Goal: Task Accomplishment & Management: Use online tool/utility

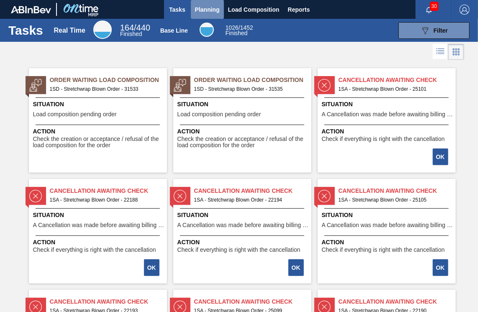
click at [212, 17] on button "Planning" at bounding box center [207, 9] width 33 height 19
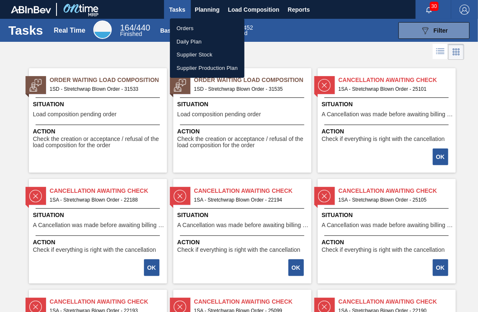
click at [189, 28] on li "Orders" at bounding box center [207, 28] width 74 height 13
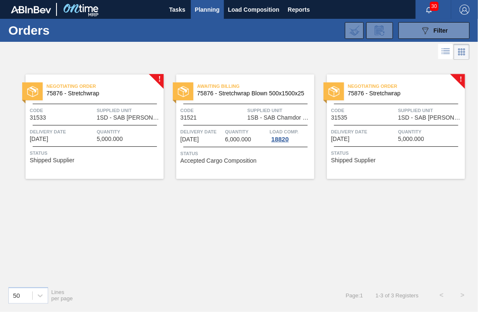
click at [157, 82] on span "Negotiating Order" at bounding box center [104, 86] width 117 height 8
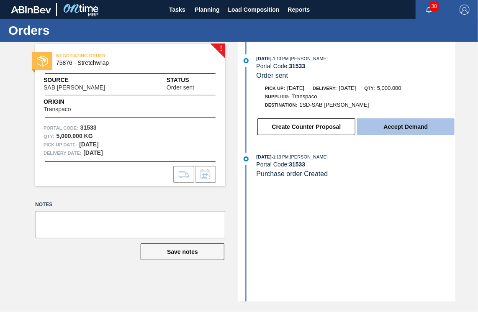
click at [406, 126] on button "Accept Demand" at bounding box center [405, 126] width 97 height 17
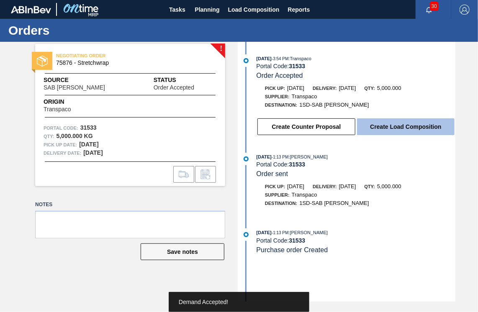
click at [403, 123] on button "Create Load Composition" at bounding box center [405, 126] width 97 height 17
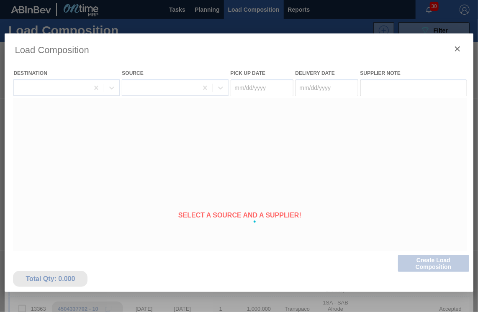
type Date "[DATE]"
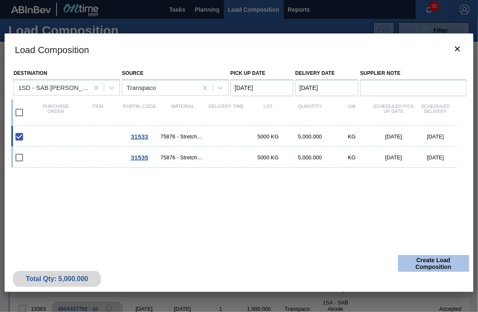
click at [422, 261] on button "Create Load Composition" at bounding box center [433, 263] width 71 height 17
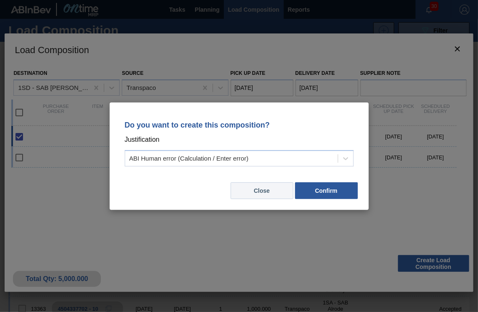
click at [269, 192] on button "Close" at bounding box center [261, 190] width 63 height 17
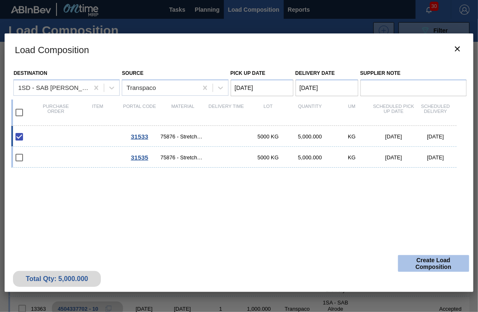
click at [435, 262] on button "Create Load Composition" at bounding box center [433, 263] width 71 height 17
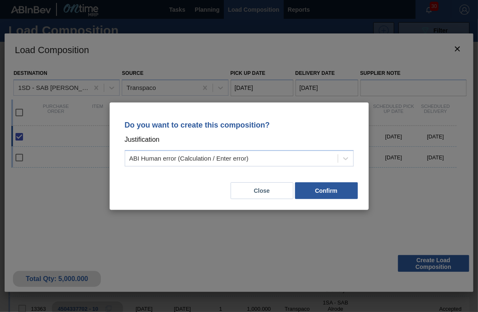
click at [430, 188] on div "Do you want to create this composition? Justification ABI Human error (Calculat…" at bounding box center [239, 156] width 478 height 312
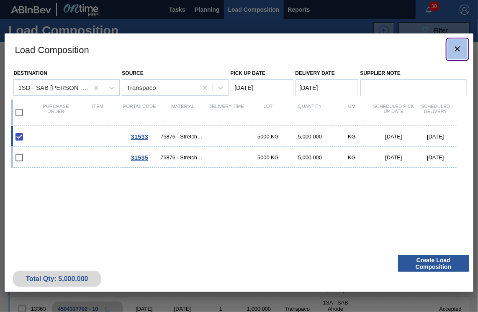
click at [455, 49] on icon "botão de ícone" at bounding box center [457, 48] width 5 height 5
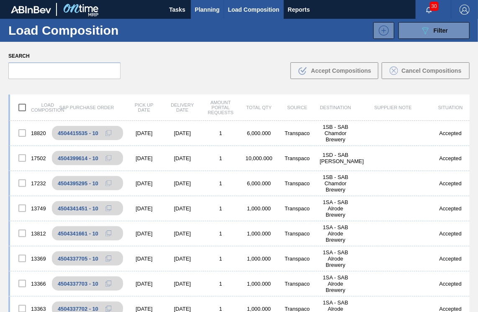
click at [204, 14] on button "Planning" at bounding box center [207, 9] width 33 height 19
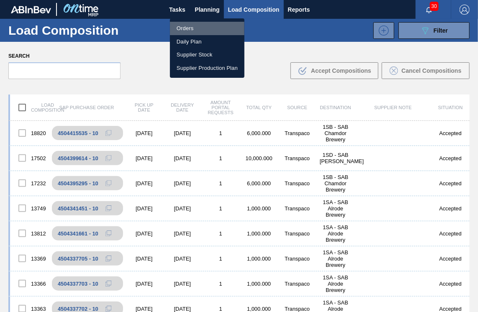
click at [195, 30] on li "Orders" at bounding box center [207, 28] width 74 height 13
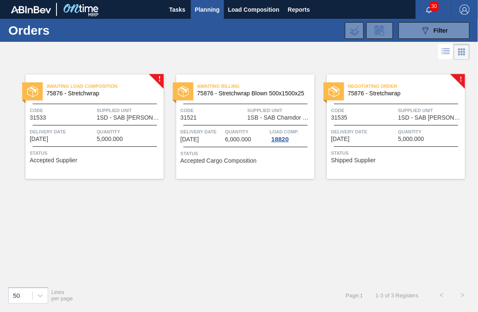
click at [458, 83] on span "Negotiating Order" at bounding box center [406, 86] width 117 height 8
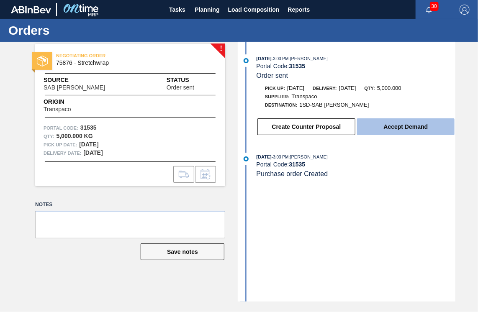
click at [390, 127] on button "Accept Demand" at bounding box center [405, 126] width 97 height 17
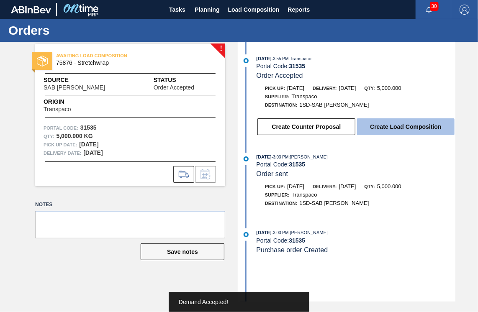
click at [402, 131] on button "Create Load Composition" at bounding box center [405, 126] width 97 height 17
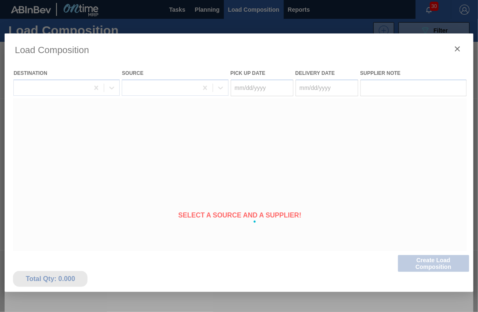
type Date "[DATE]"
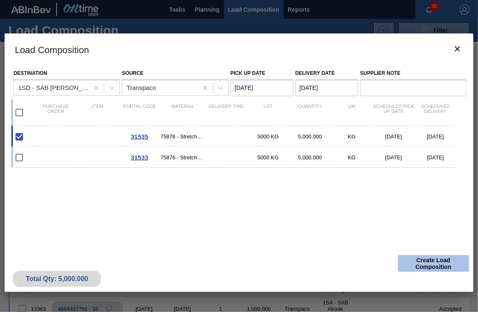
click at [417, 257] on button "Create Load Composition" at bounding box center [433, 263] width 71 height 17
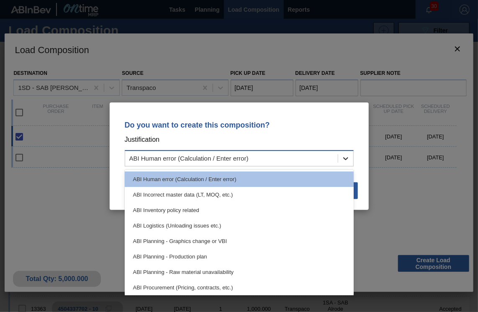
click at [343, 161] on icon at bounding box center [345, 158] width 8 height 8
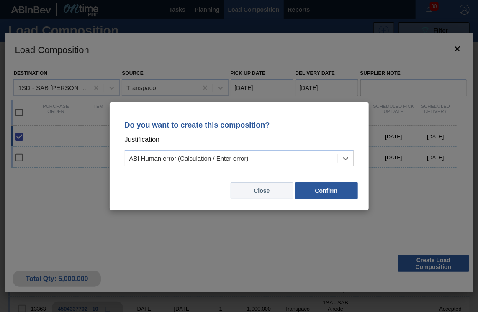
click at [267, 191] on button "Close" at bounding box center [261, 190] width 63 height 17
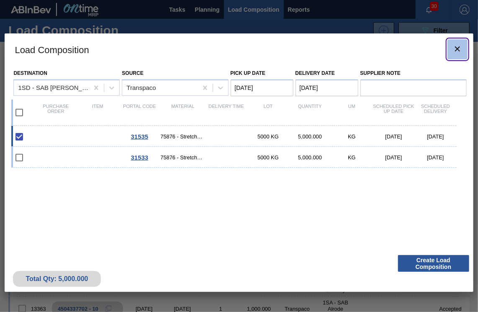
click at [453, 49] on icon "botão de ícone" at bounding box center [457, 49] width 10 height 10
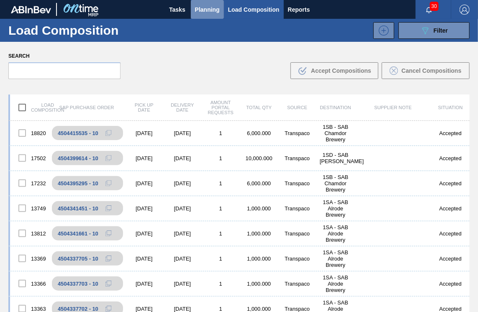
click at [218, 10] on span "Planning" at bounding box center [207, 10] width 25 height 10
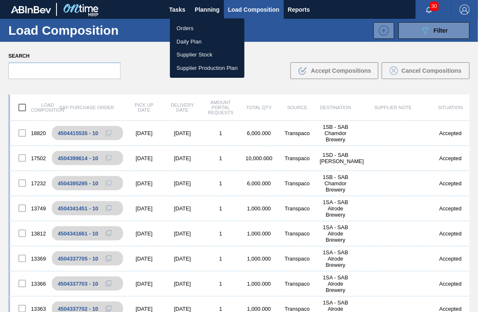
click at [215, 28] on li "Orders" at bounding box center [207, 28] width 74 height 13
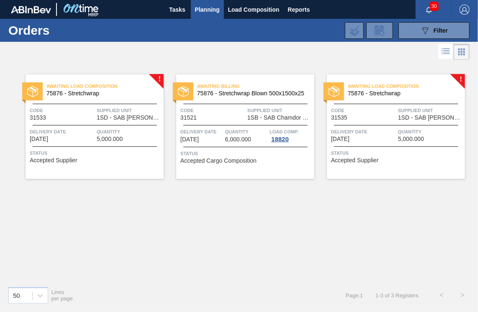
click at [156, 76] on div "Awaiting Load Composition 75876 - Stretchwrap Code 31533 Supplied Unit 1SD - SA…" at bounding box center [95, 126] width 138 height 105
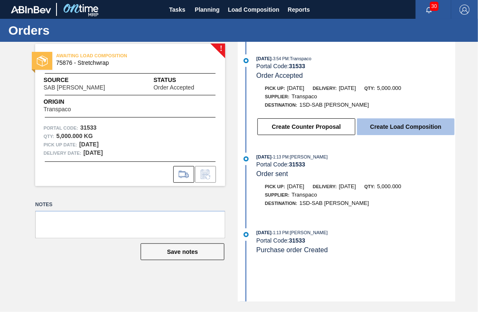
click at [378, 130] on button "Create Load Composition" at bounding box center [405, 126] width 97 height 17
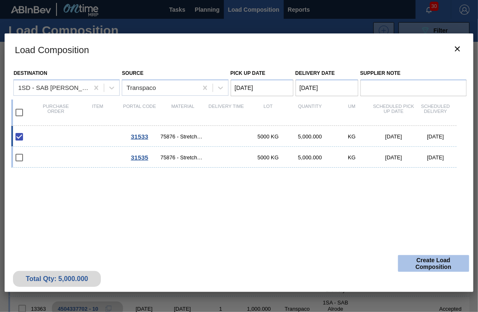
click at [422, 264] on button "Create Load Composition" at bounding box center [433, 263] width 71 height 17
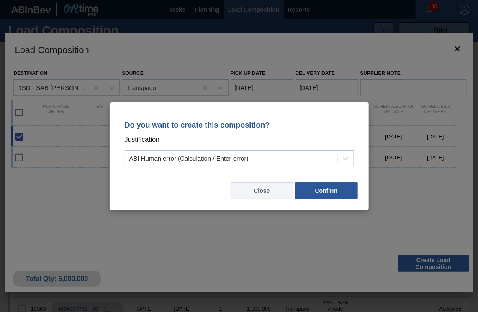
click at [274, 193] on button "Close" at bounding box center [261, 190] width 63 height 17
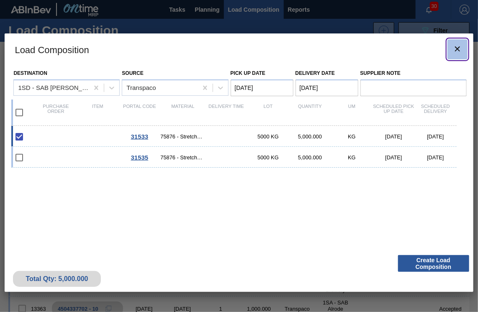
click at [455, 50] on icon "botão de ícone" at bounding box center [457, 48] width 5 height 5
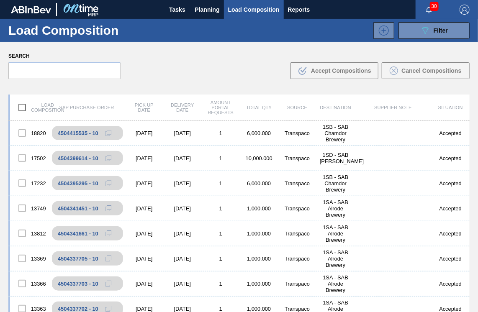
click at [430, 13] on button "button" at bounding box center [428, 10] width 27 height 12
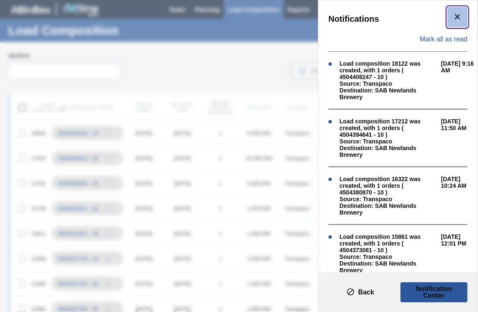
click at [453, 12] on icon "botão de ícone" at bounding box center [457, 17] width 10 height 10
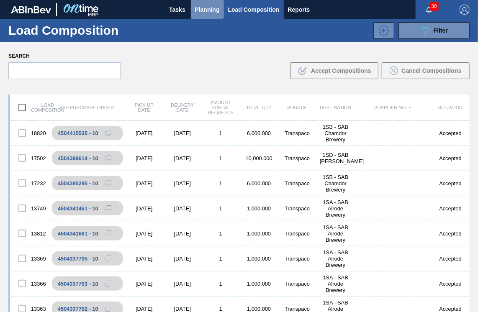
click at [202, 5] on span "Planning" at bounding box center [207, 10] width 25 height 10
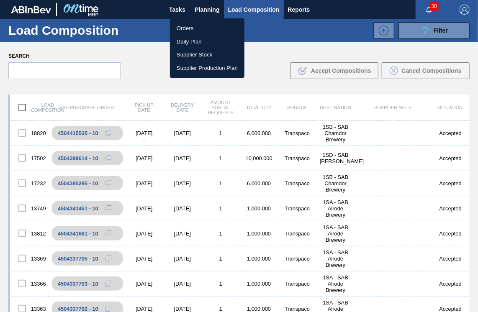
click at [188, 28] on li "Orders" at bounding box center [207, 28] width 74 height 13
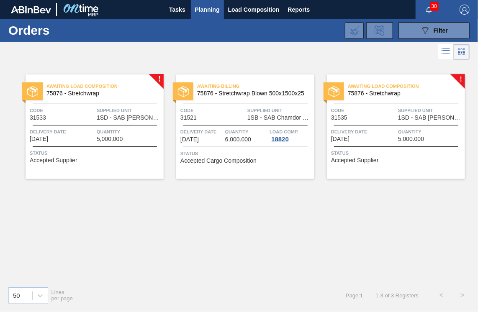
click at [158, 81] on div "Awaiting Load Composition 75876 - Stretchwrap" at bounding box center [95, 88] width 138 height 15
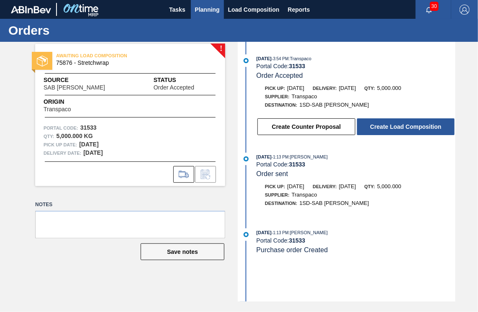
click at [209, 11] on span "Planning" at bounding box center [207, 10] width 25 height 10
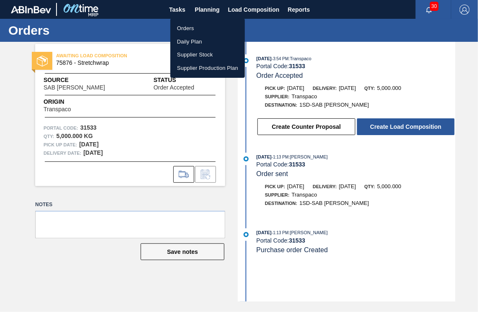
click at [201, 26] on li "Orders" at bounding box center [207, 28] width 74 height 13
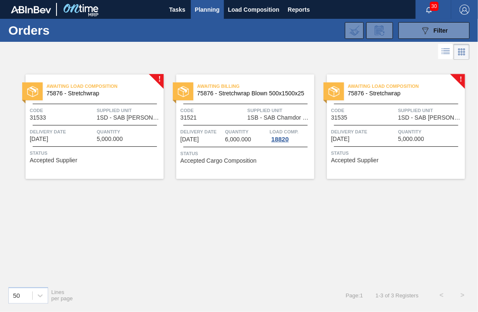
click at [263, 92] on span "75876 - Stretchwrap Blown 500x1500x25" at bounding box center [252, 93] width 110 height 6
click at [158, 81] on div "Awaiting Load Composition 75876 - Stretchwrap" at bounding box center [95, 88] width 138 height 15
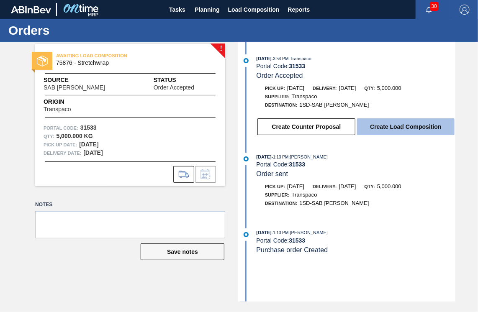
click at [383, 130] on button "Create Load Composition" at bounding box center [405, 126] width 97 height 17
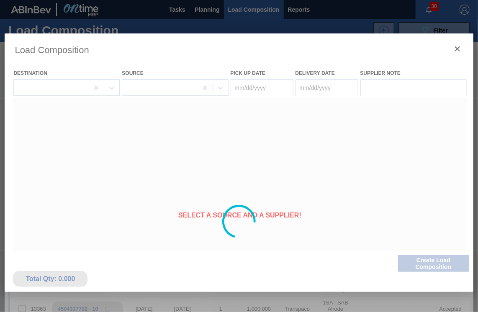
type Date "[DATE]"
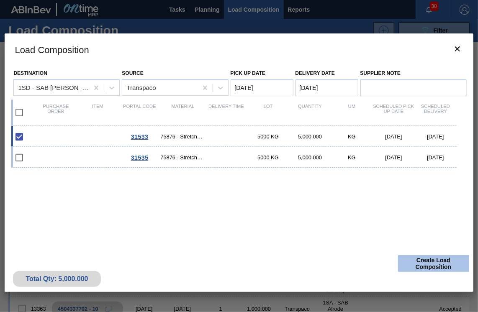
click at [426, 265] on button "Create Load Composition" at bounding box center [433, 263] width 71 height 17
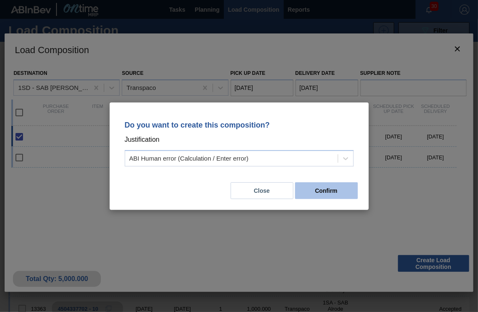
click at [333, 191] on button "Confirm" at bounding box center [326, 190] width 63 height 17
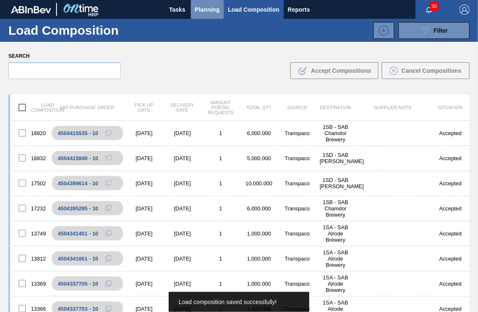
click at [212, 8] on span "Planning" at bounding box center [207, 10] width 25 height 10
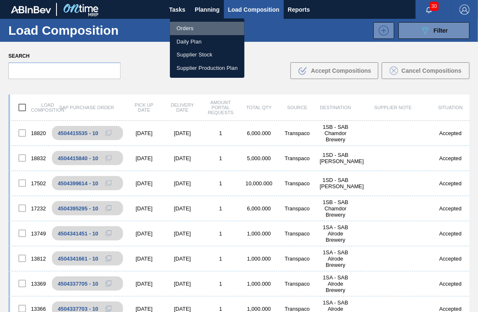
click at [200, 28] on li "Orders" at bounding box center [207, 28] width 74 height 13
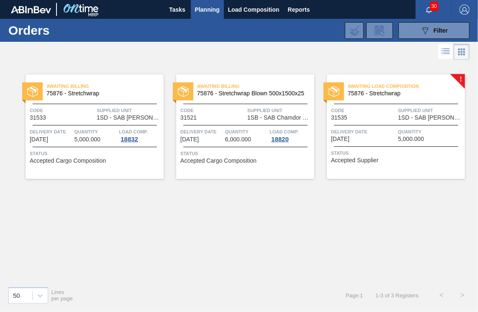
click at [462, 79] on div "Awaiting Load Composition 75876 - Stretchwrap Code 31535 Supplied Unit 1SD - SA…" at bounding box center [396, 126] width 138 height 105
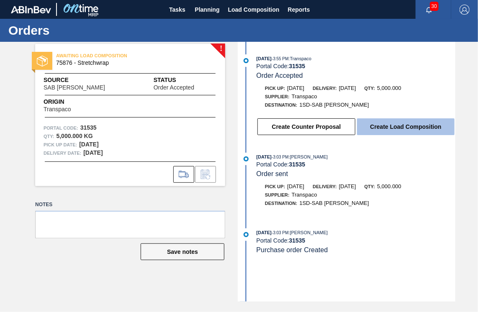
click at [386, 128] on button "Create Load Composition" at bounding box center [405, 126] width 97 height 17
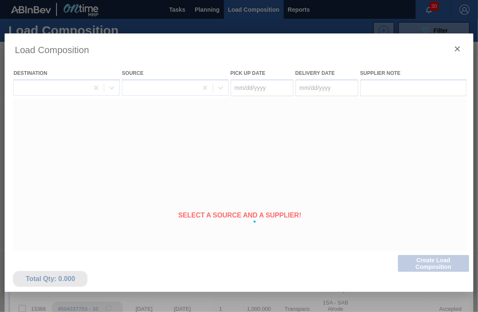
type Date "[DATE]"
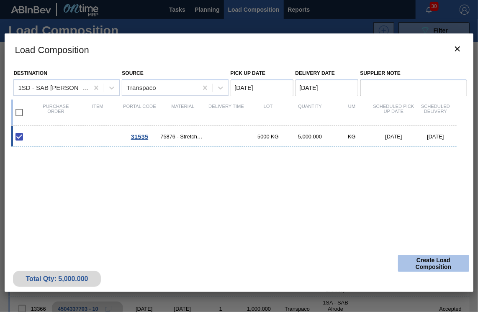
click at [416, 265] on button "Create Load Composition" at bounding box center [433, 263] width 71 height 17
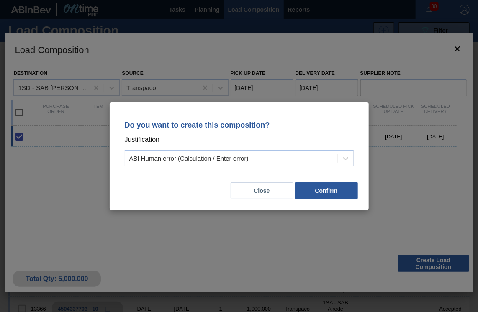
click at [313, 179] on div "Close Confirm" at bounding box center [239, 185] width 239 height 28
click at [313, 187] on button "Confirm" at bounding box center [326, 190] width 63 height 17
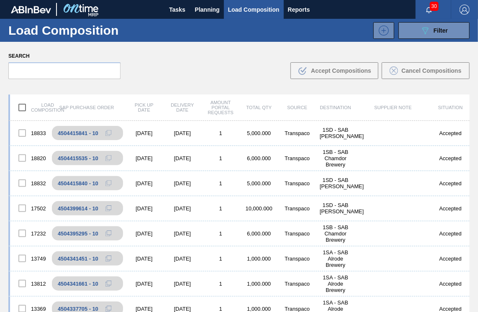
click at [463, 16] on button "button" at bounding box center [464, 9] width 27 height 19
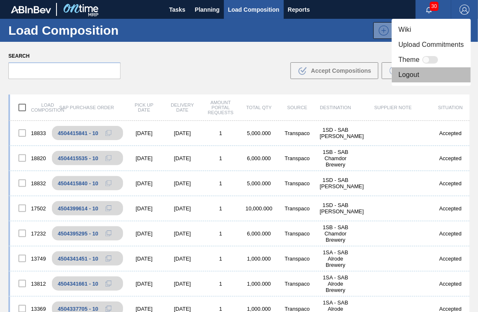
click at [416, 72] on li "Logout" at bounding box center [431, 74] width 79 height 15
